Goal: Information Seeking & Learning: Learn about a topic

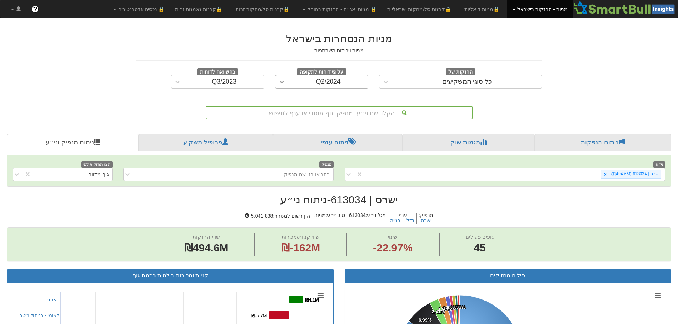
click at [281, 80] on icon at bounding box center [281, 81] width 7 height 7
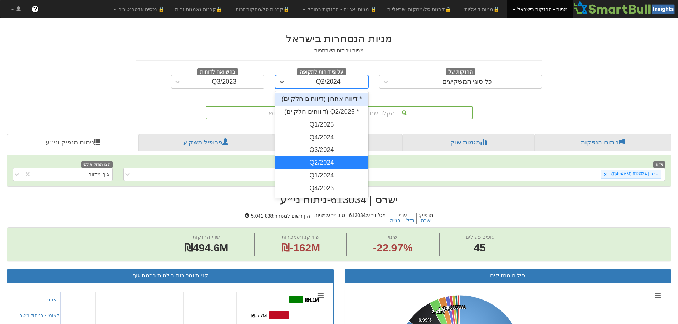
click at [308, 100] on div "* דיווח אחרון (דיווחים חלקיים)" at bounding box center [322, 99] width 94 height 13
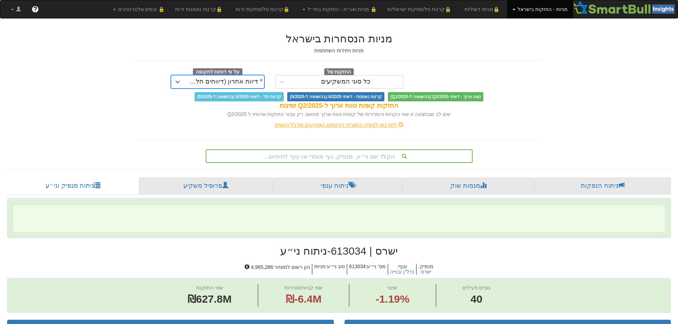
click at [335, 155] on div "הקלד שם ני״ע, מנפיק, גוף מוסדי או ענף לחיפוש..." at bounding box center [340, 156] width 266 height 12
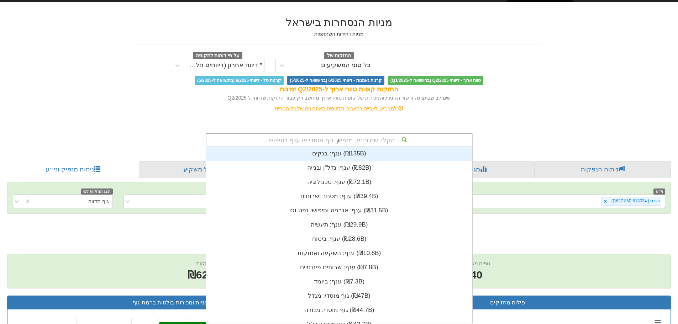
scroll to position [28, 0]
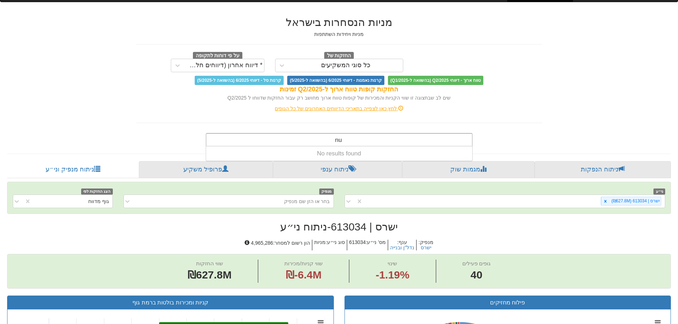
type input "n"
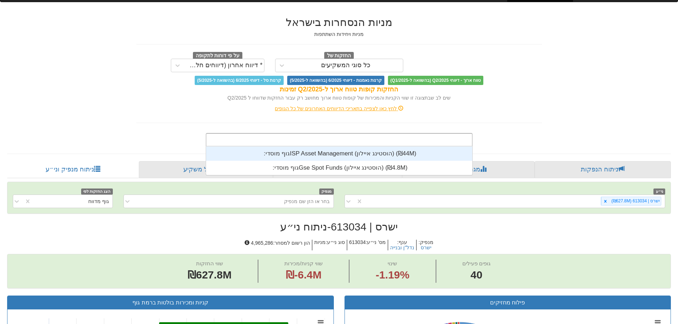
scroll to position [177, 0]
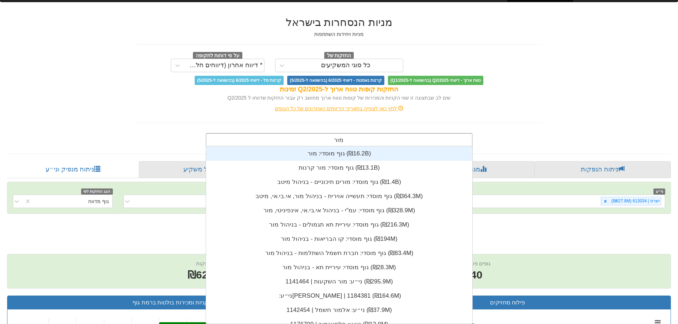
type input "מור ה"
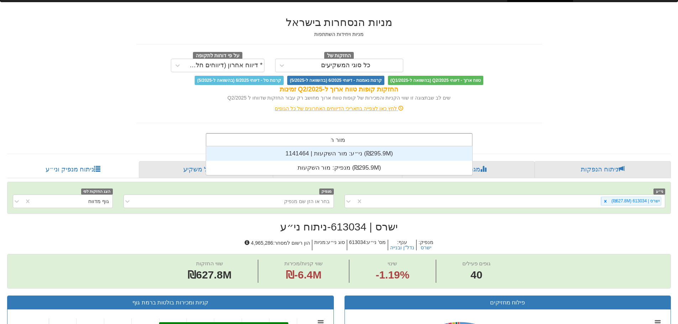
click at [335, 155] on div "ני״ע: ‏מור השקעות | 1141464 ‎(₪295.9M)‎" at bounding box center [339, 154] width 266 height 14
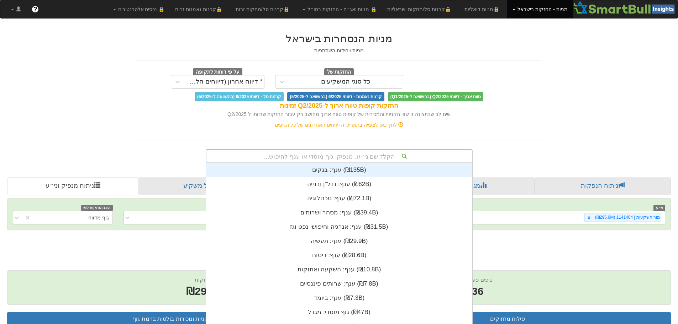
click at [335, 155] on div "הקלד שם ני״ע, מנפיק, גוף מוסדי או ענף לחיפוש... ענף: ‏בנקים ‎(₪135B)‎ ענף: ‏נדל…" at bounding box center [339, 157] width 267 height 14
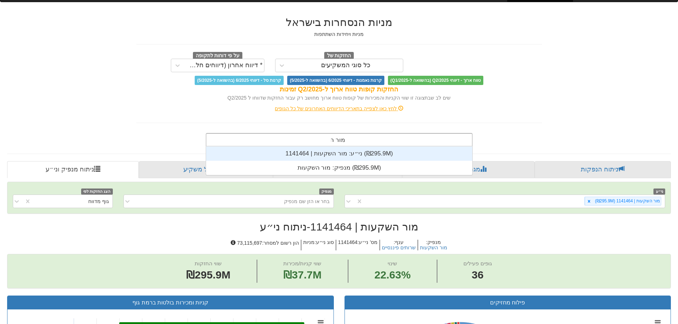
scroll to position [28, 0]
type input "מור השקע"
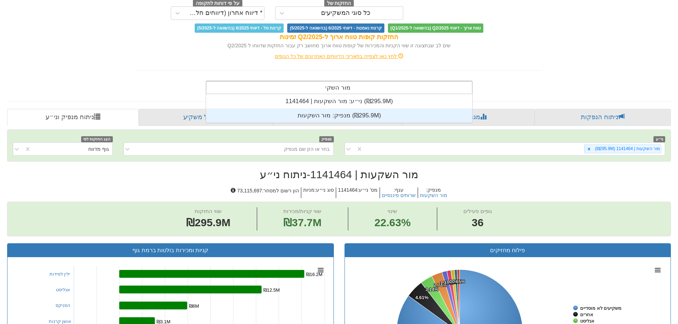
scroll to position [142, 0]
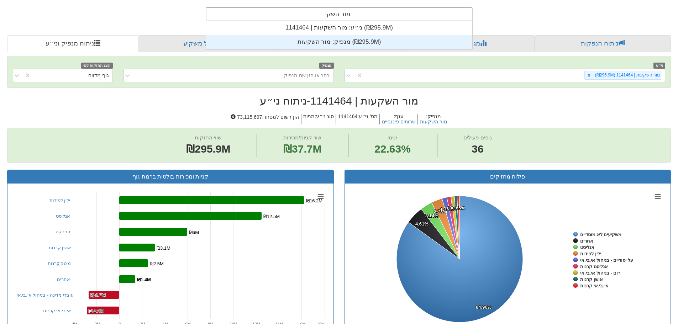
click at [331, 40] on div "מנפיק: ‏מור השקעות ‎(₪295.9M)‎" at bounding box center [339, 42] width 266 height 14
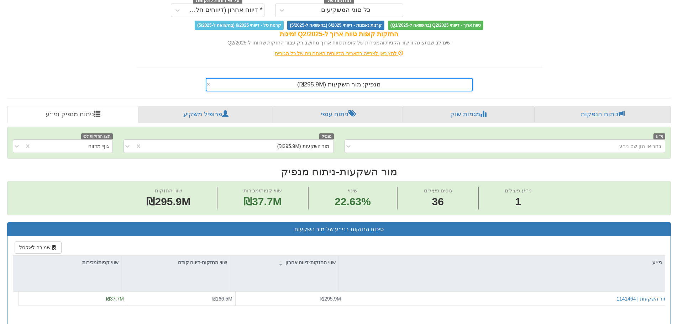
scroll to position [142, 0]
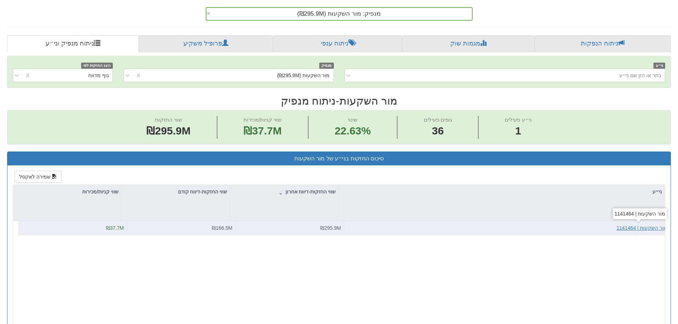
click at [653, 228] on div "מור השקעות | 1141464" at bounding box center [642, 228] width 51 height 7
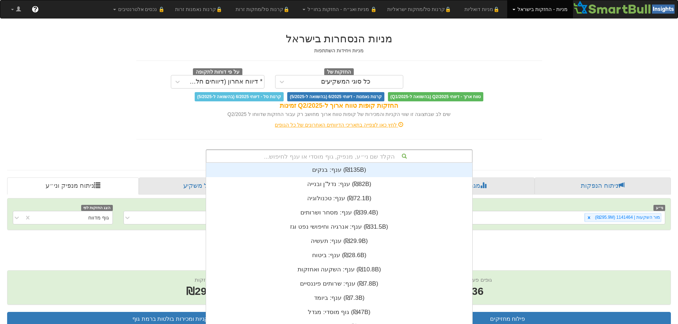
scroll to position [16, 0]
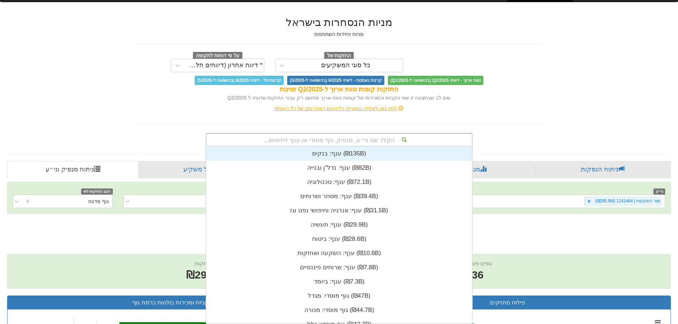
click at [340, 147] on div "הקלד שם ני״ע, מנפיק, גוף מוסדי או ענף לחיפוש... ענף: ‏בנקים ‎(₪135B)‎ ענף: ‏נדל…" at bounding box center [339, 140] width 267 height 14
type input "מור"
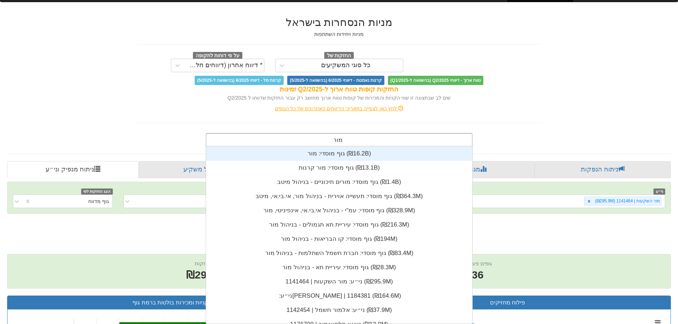
click at [340, 156] on div "גוף מוסדי: ‏מור ‎(₪16.2B)‎" at bounding box center [339, 154] width 266 height 14
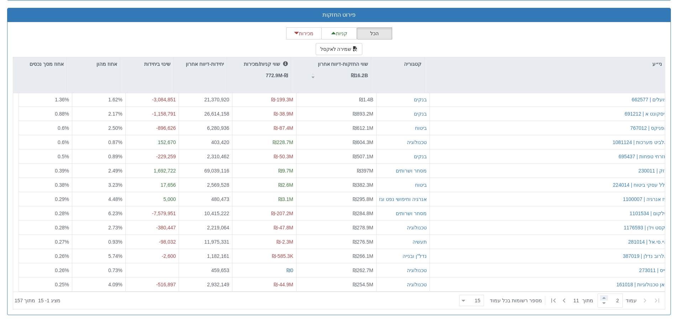
click at [600, 298] on span at bounding box center [604, 298] width 8 height 5
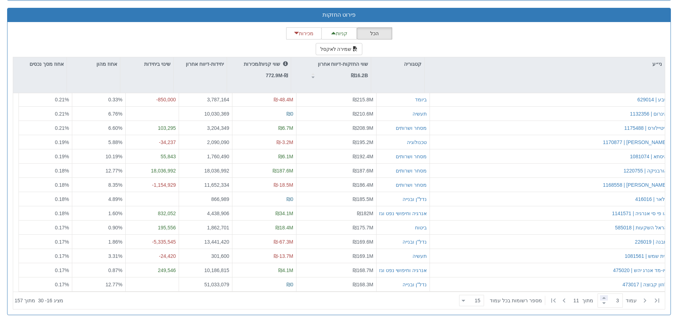
click at [600, 299] on span at bounding box center [604, 298] width 8 height 5
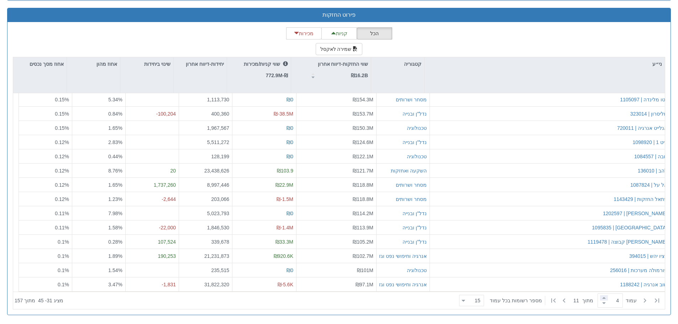
click at [600, 299] on span at bounding box center [604, 298] width 8 height 5
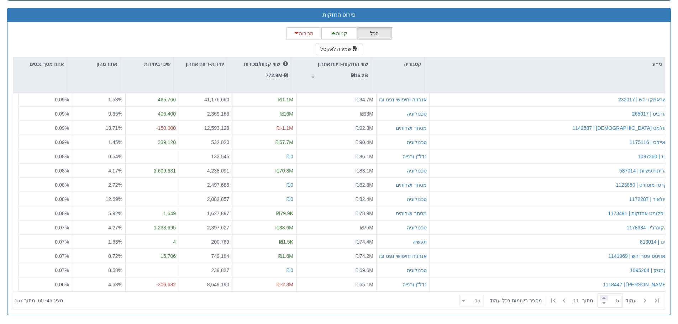
click at [600, 299] on span at bounding box center [604, 298] width 8 height 5
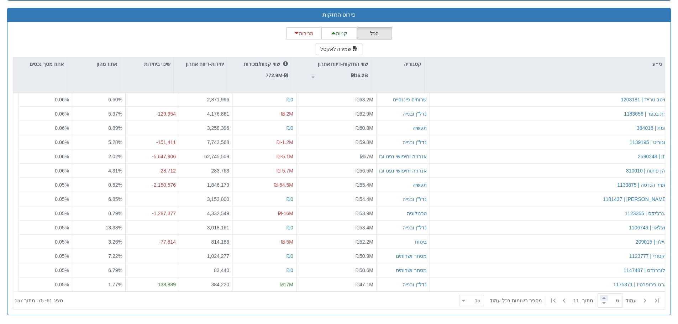
click at [600, 299] on span at bounding box center [604, 298] width 8 height 5
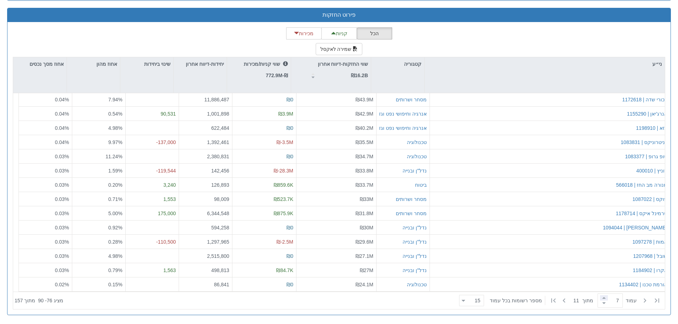
click at [600, 299] on span at bounding box center [604, 298] width 8 height 5
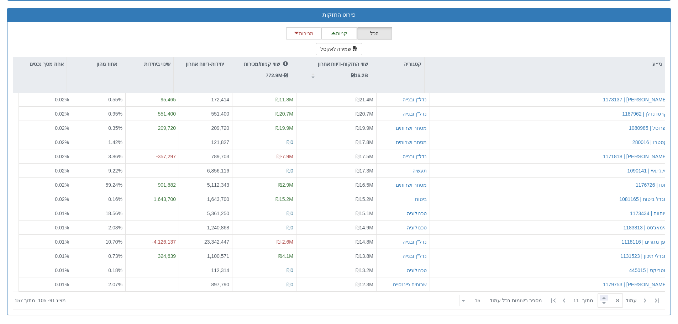
click at [600, 299] on span at bounding box center [604, 298] width 8 height 5
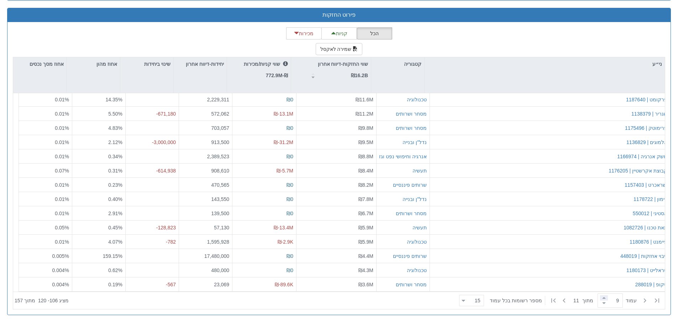
click at [600, 299] on span at bounding box center [604, 298] width 8 height 5
type input "9"
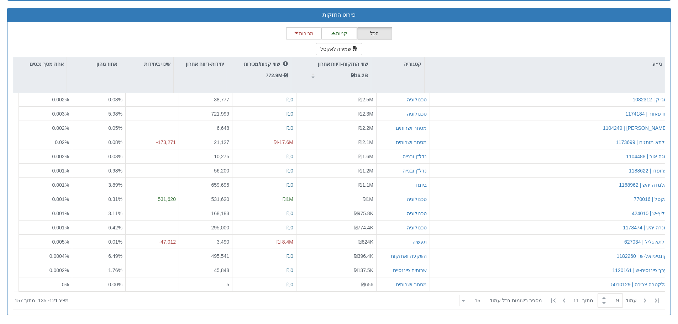
scroll to position [177, 0]
